Goal: Information Seeking & Learning: Learn about a topic

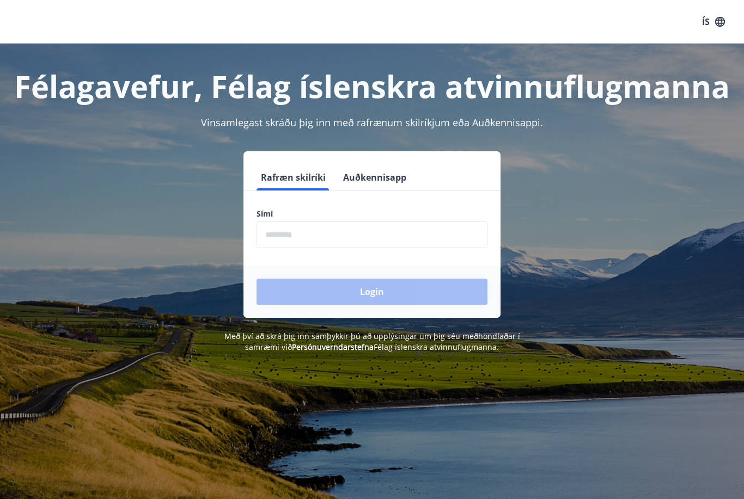
click at [306, 236] on input "phone" at bounding box center [372, 235] width 231 height 27
type input "********"
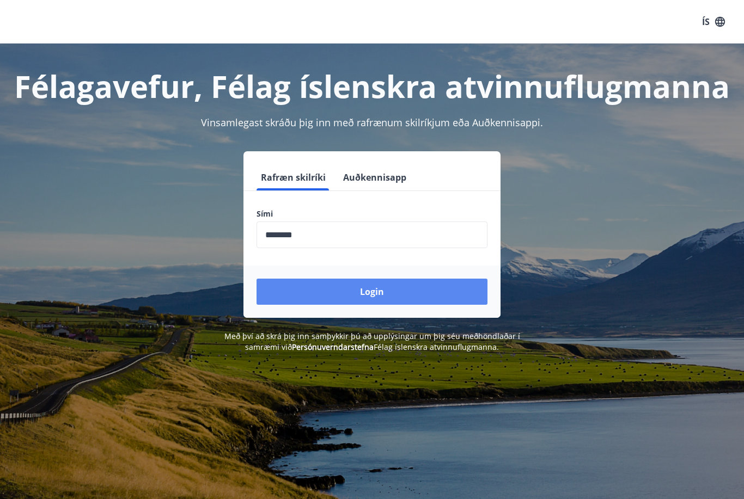
click at [407, 283] on button "Login" at bounding box center [372, 292] width 231 height 26
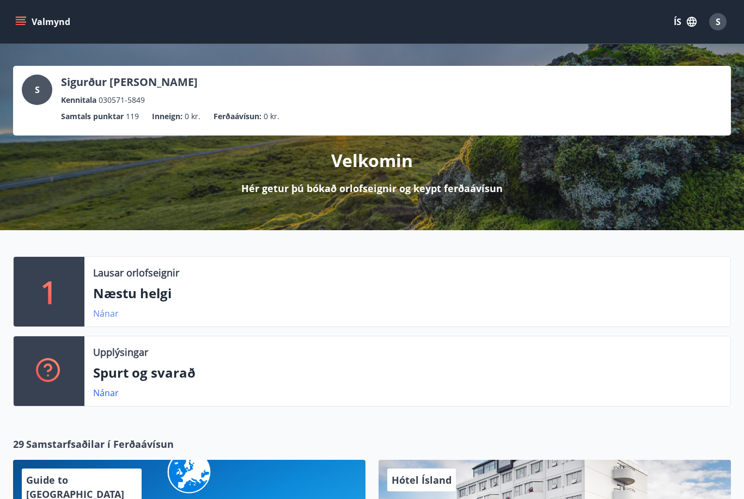
click at [110, 315] on link "Nánar" at bounding box center [106, 314] width 26 height 12
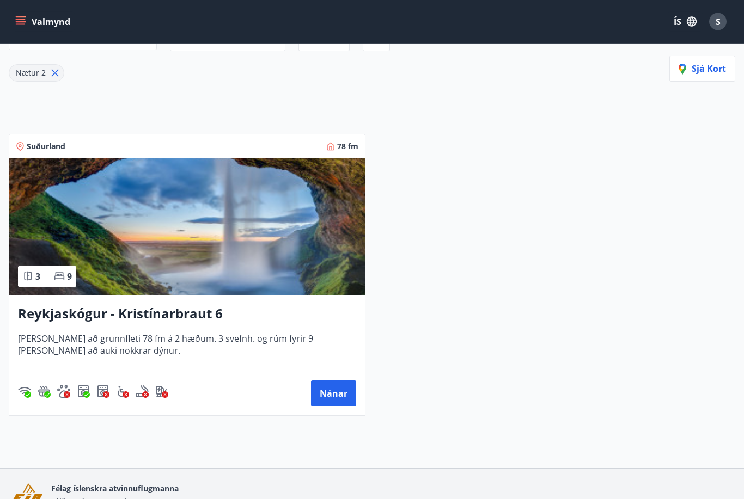
scroll to position [159, 0]
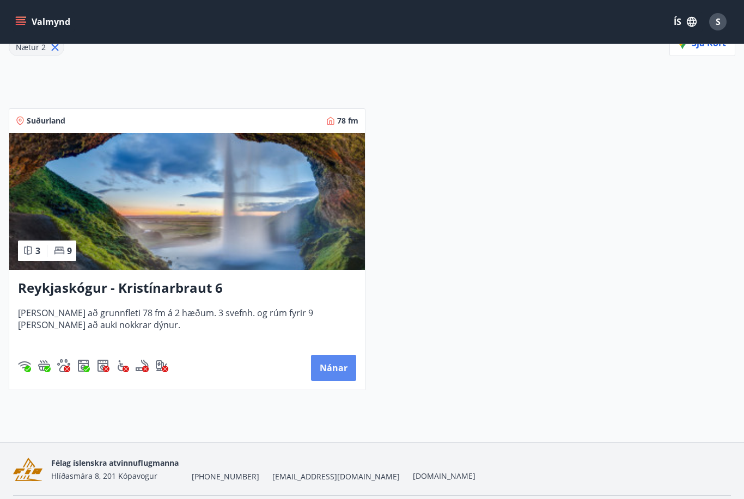
click at [337, 368] on button "Nánar" at bounding box center [333, 368] width 45 height 26
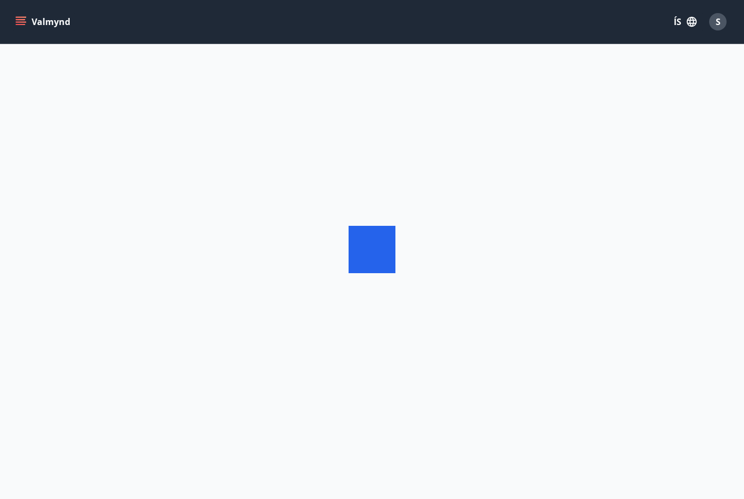
scroll to position [36, 0]
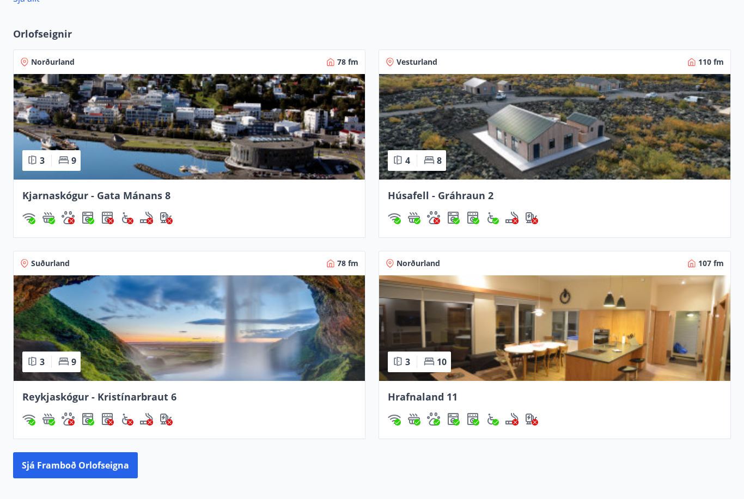
scroll to position [764, 0]
click at [54, 466] on button "Sjá framboð orlofseigna" at bounding box center [75, 466] width 125 height 26
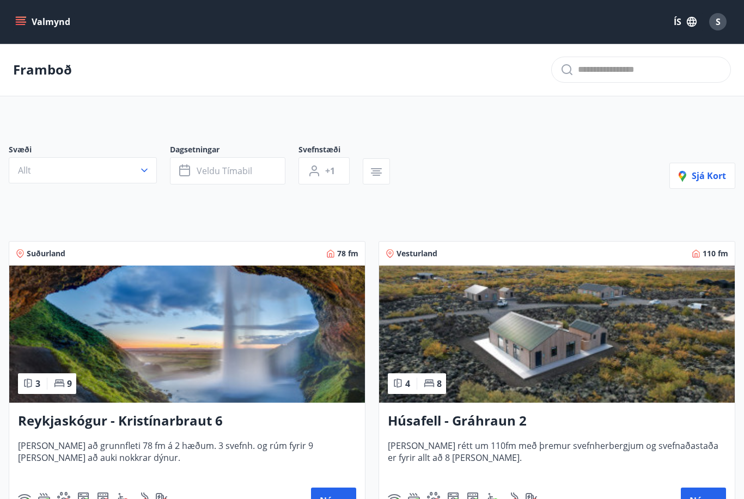
click at [23, 23] on icon "menu" at bounding box center [20, 21] width 11 height 11
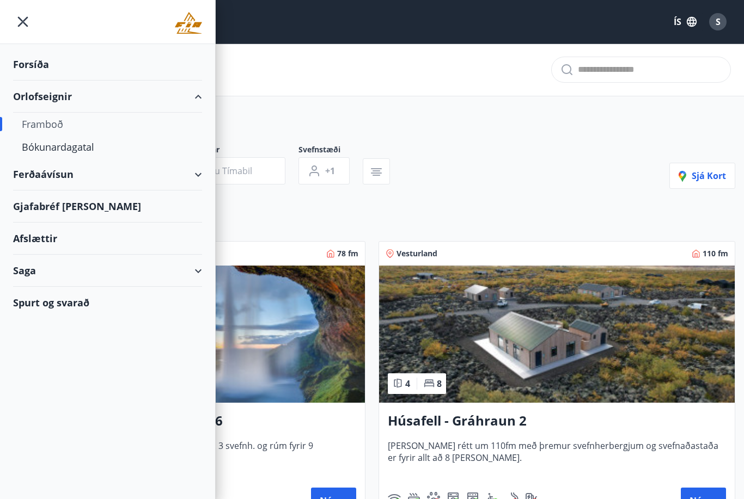
click at [41, 311] on div "Spurt og svarað" at bounding box center [107, 303] width 189 height 32
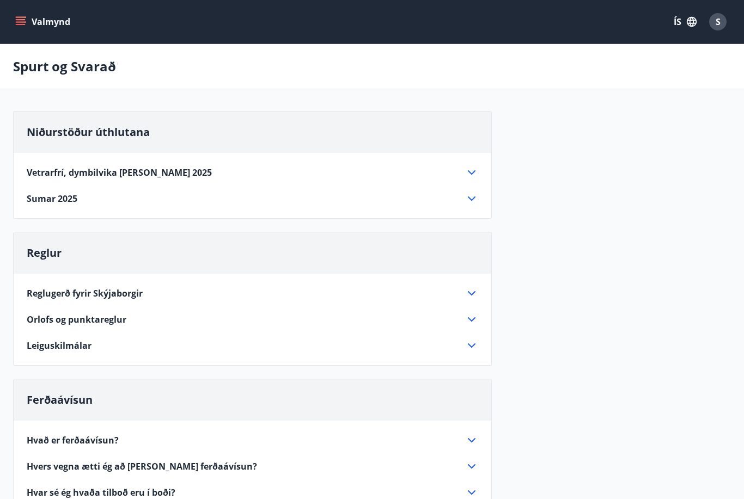
click at [17, 24] on icon "menu" at bounding box center [21, 24] width 10 height 1
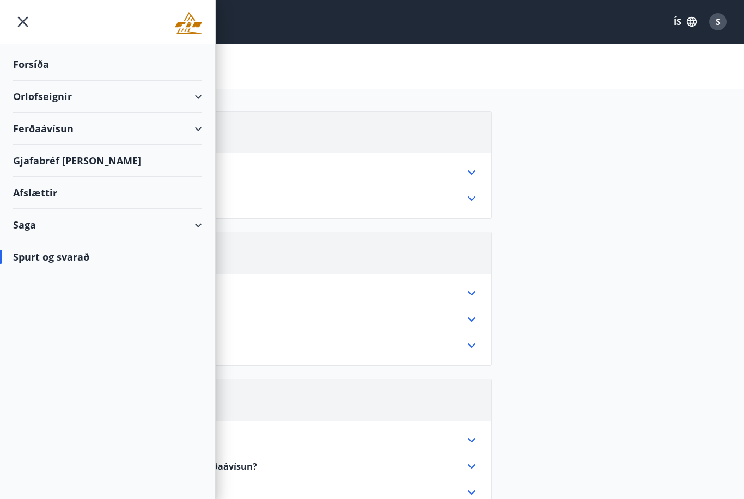
click at [35, 63] on div "Forsíða" at bounding box center [107, 64] width 189 height 32
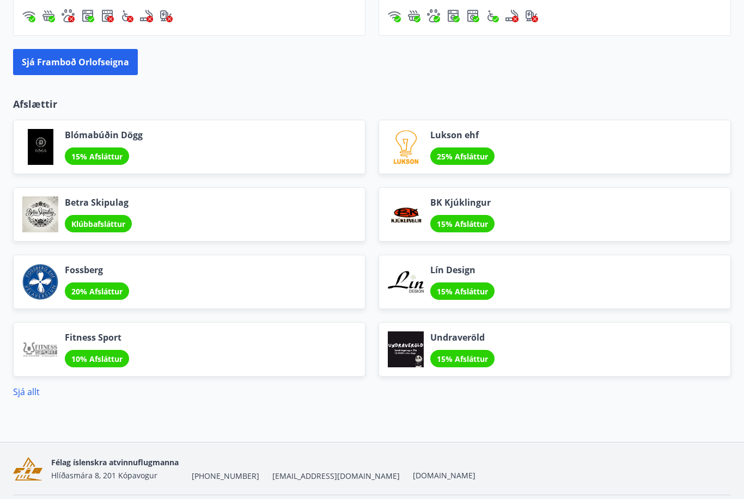
scroll to position [1167, 0]
click at [29, 393] on link "Sjá allt" at bounding box center [26, 392] width 27 height 12
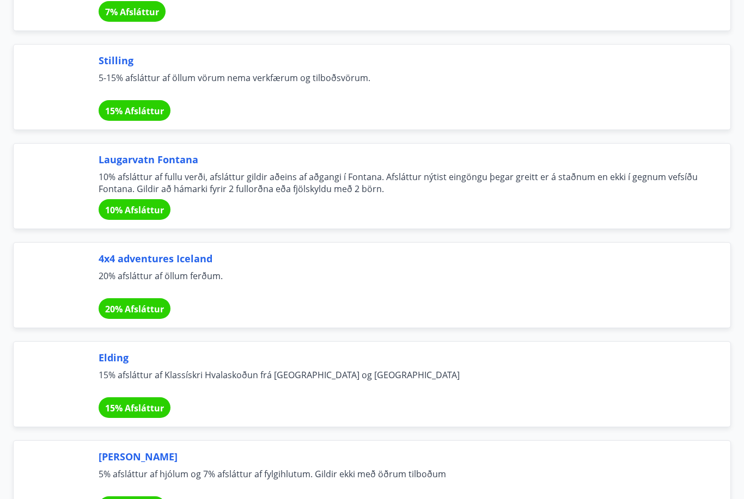
scroll to position [4819, 0]
